Goal: Find specific page/section: Find specific page/section

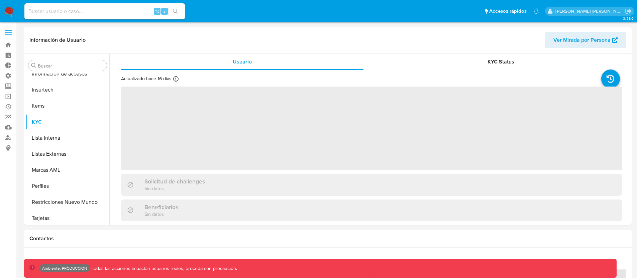
scroll to position [282, 0]
click at [69, 14] on input at bounding box center [104, 11] width 160 height 9
paste input "124397624947"
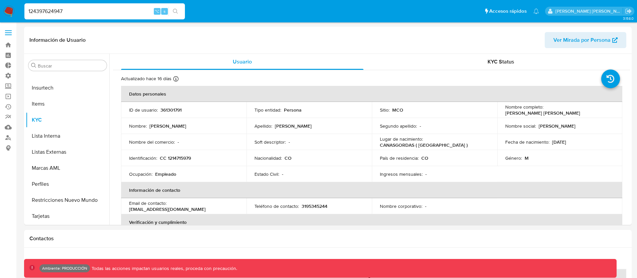
type input "124397624947"
select select "10"
click at [49, 15] on input "124397624947" at bounding box center [104, 11] width 160 height 9
paste input "287344946"
type input "287344946"
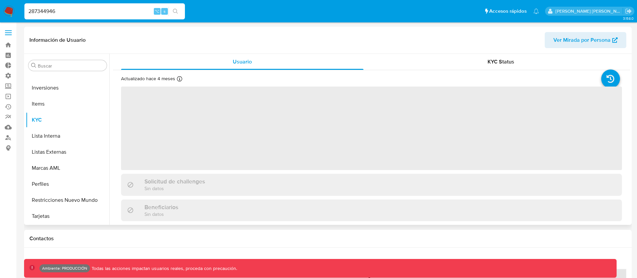
scroll to position [23, 0]
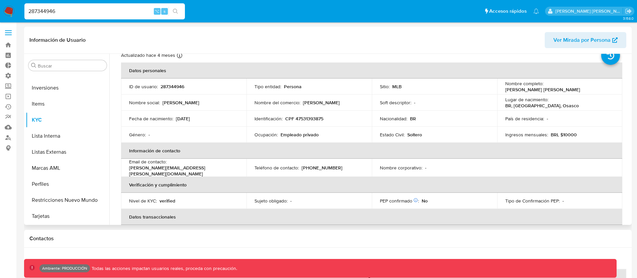
select select "10"
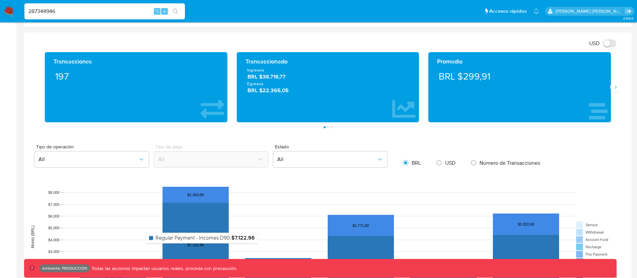
scroll to position [332, 0]
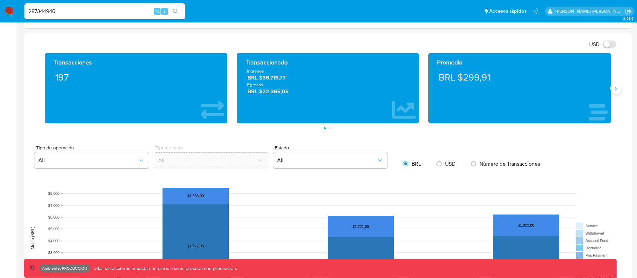
click at [615, 89] on icon "Siguiente" at bounding box center [616, 88] width 2 height 3
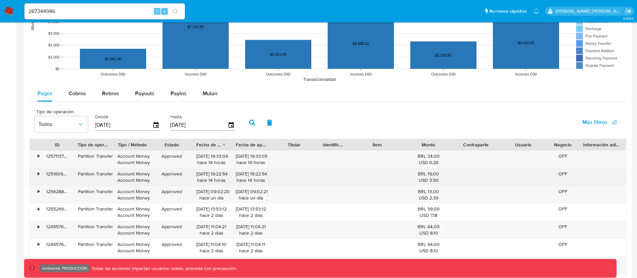
scroll to position [552, 0]
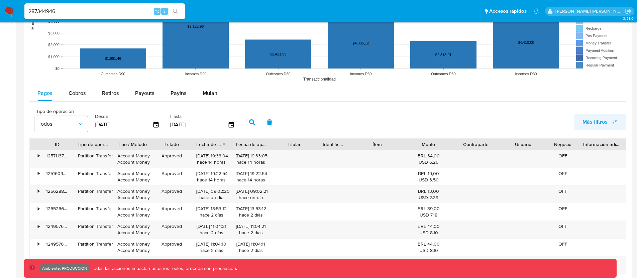
click at [590, 119] on span "Más filtros" at bounding box center [594, 122] width 25 height 16
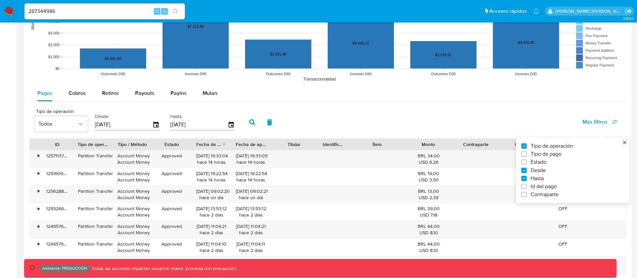
click at [534, 189] on span "Id del pago" at bounding box center [543, 186] width 26 height 7
click at [526, 189] on input "Id del pago" at bounding box center [523, 186] width 5 height 5
checkbox input "true"
click at [279, 122] on input "number" at bounding box center [276, 124] width 66 height 9
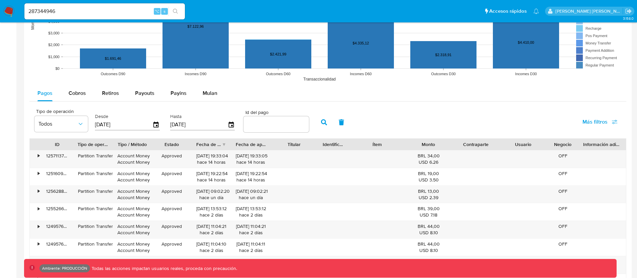
click at [272, 122] on input "number" at bounding box center [276, 124] width 66 height 9
paste input "124397624947"
type input "124397624947"
click at [321, 124] on icon "button" at bounding box center [324, 122] width 6 height 6
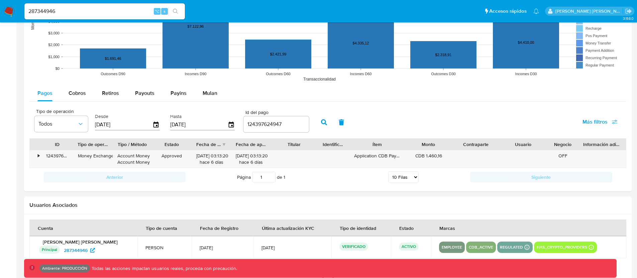
click at [334, 123] on button "button" at bounding box center [341, 122] width 17 height 16
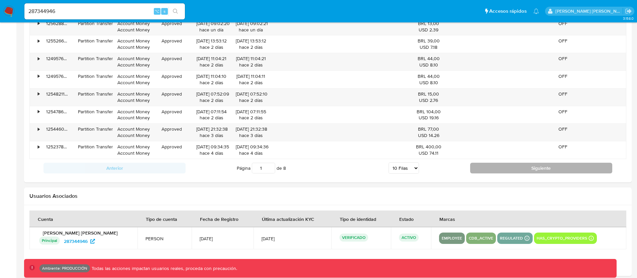
click at [480, 166] on button "Siguiente" at bounding box center [541, 168] width 142 height 11
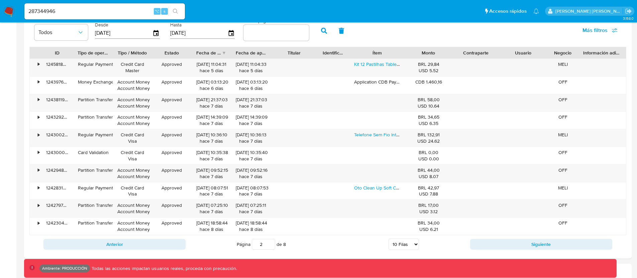
scroll to position [638, 0]
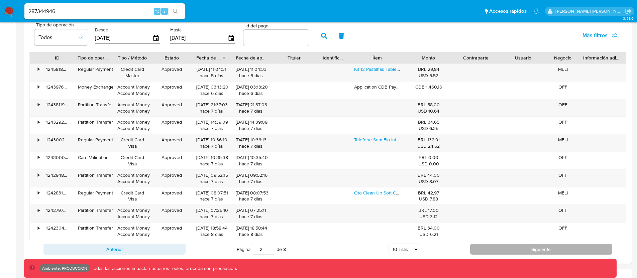
click at [475, 244] on button "Siguiente" at bounding box center [541, 249] width 142 height 11
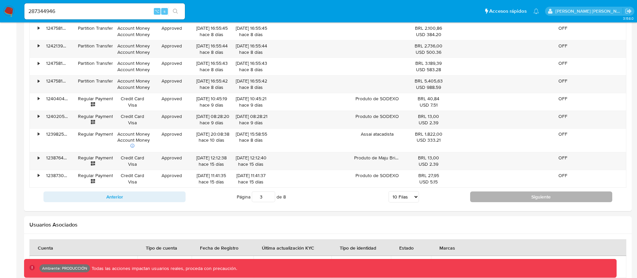
click at [478, 196] on button "Siguiente" at bounding box center [541, 197] width 142 height 11
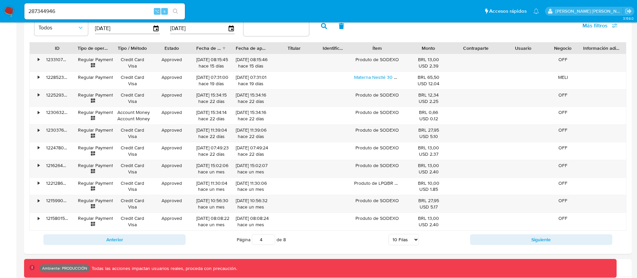
scroll to position [672, 0]
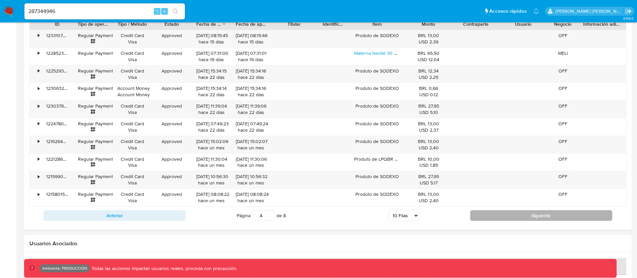
click at [504, 213] on button "Siguiente" at bounding box center [541, 215] width 142 height 11
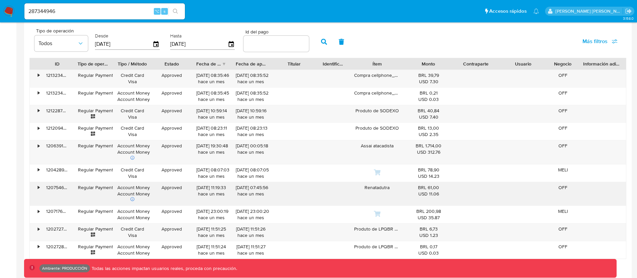
scroll to position [670, 0]
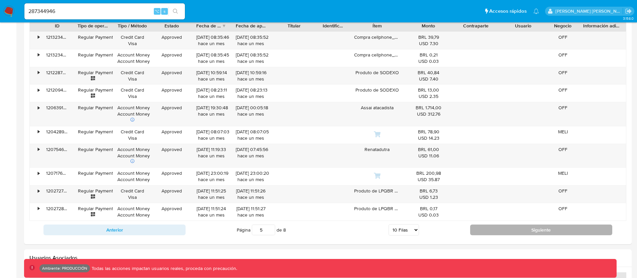
click at [518, 229] on button "Siguiente" at bounding box center [541, 230] width 142 height 11
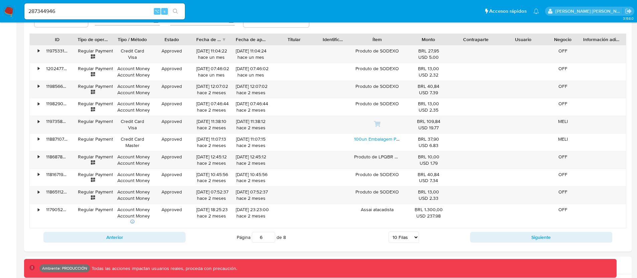
scroll to position [644, 0]
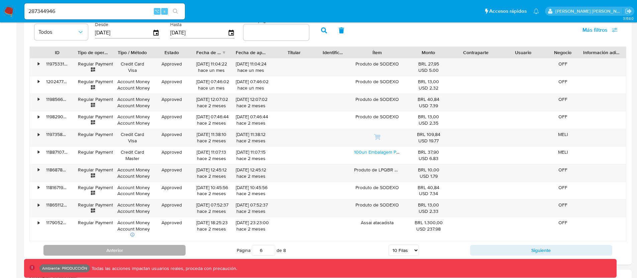
click at [173, 245] on button "Anterior" at bounding box center [114, 250] width 142 height 11
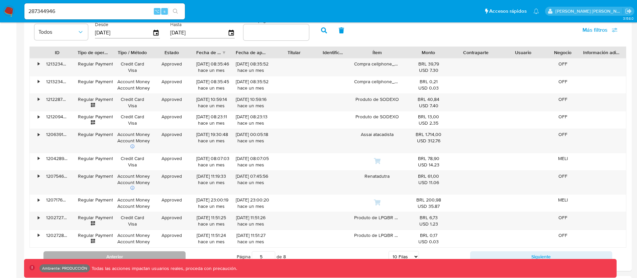
click at [121, 254] on button "Anterior" at bounding box center [114, 256] width 142 height 11
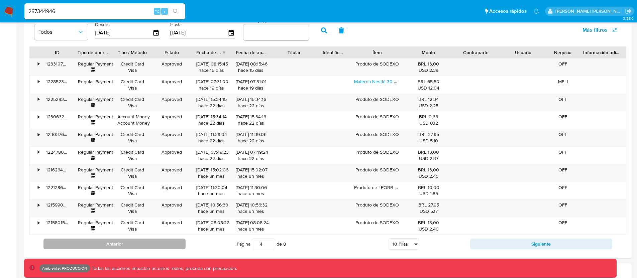
click at [125, 248] on button "Anterior" at bounding box center [114, 244] width 142 height 11
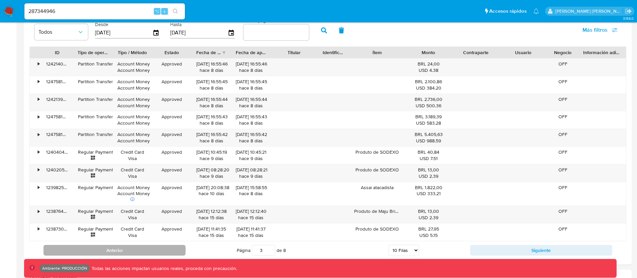
click at [124, 251] on button "Anterior" at bounding box center [114, 250] width 142 height 11
type input "2"
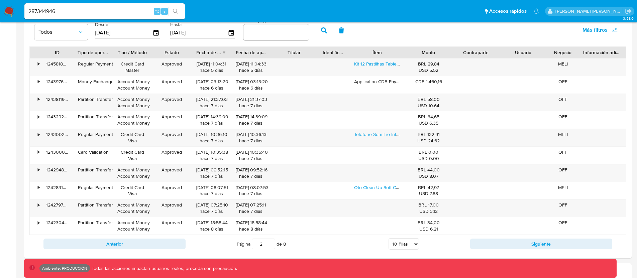
click at [358, 250] on div "Página 2 de 8 5 [PERSON_NAME] 10 [PERSON_NAME] 20 [PERSON_NAME] 25 [PERSON_NAME…" at bounding box center [327, 243] width 284 height 13
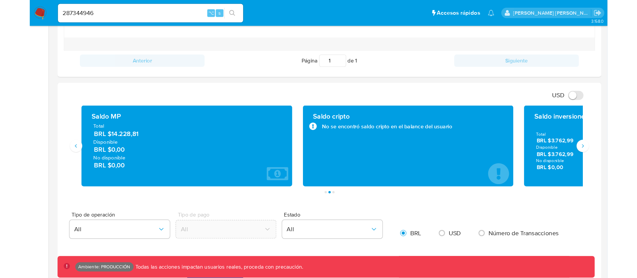
scroll to position [23, 0]
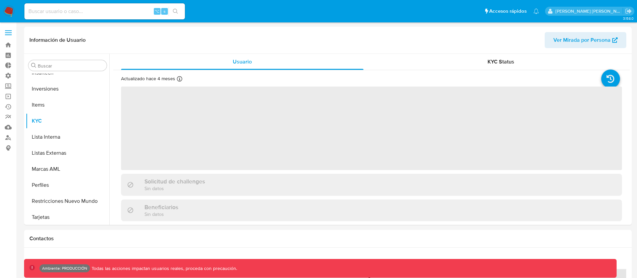
scroll to position [315, 0]
select select "10"
